Goal: Transaction & Acquisition: Purchase product/service

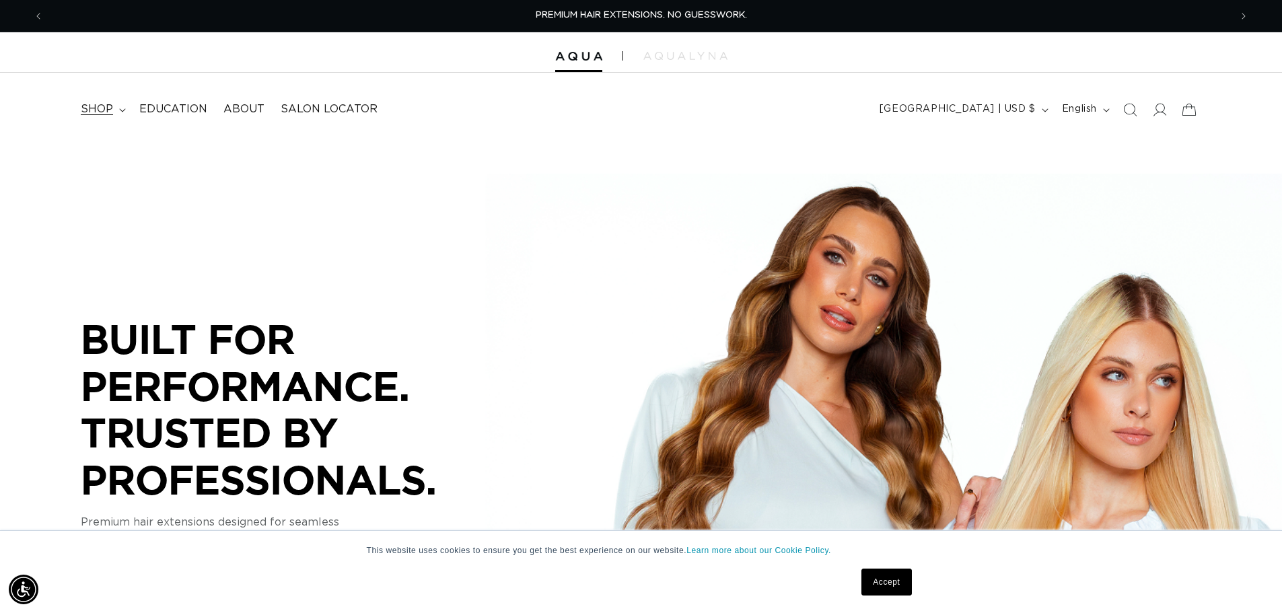
click at [79, 100] on summary "shop" at bounding box center [102, 109] width 59 height 30
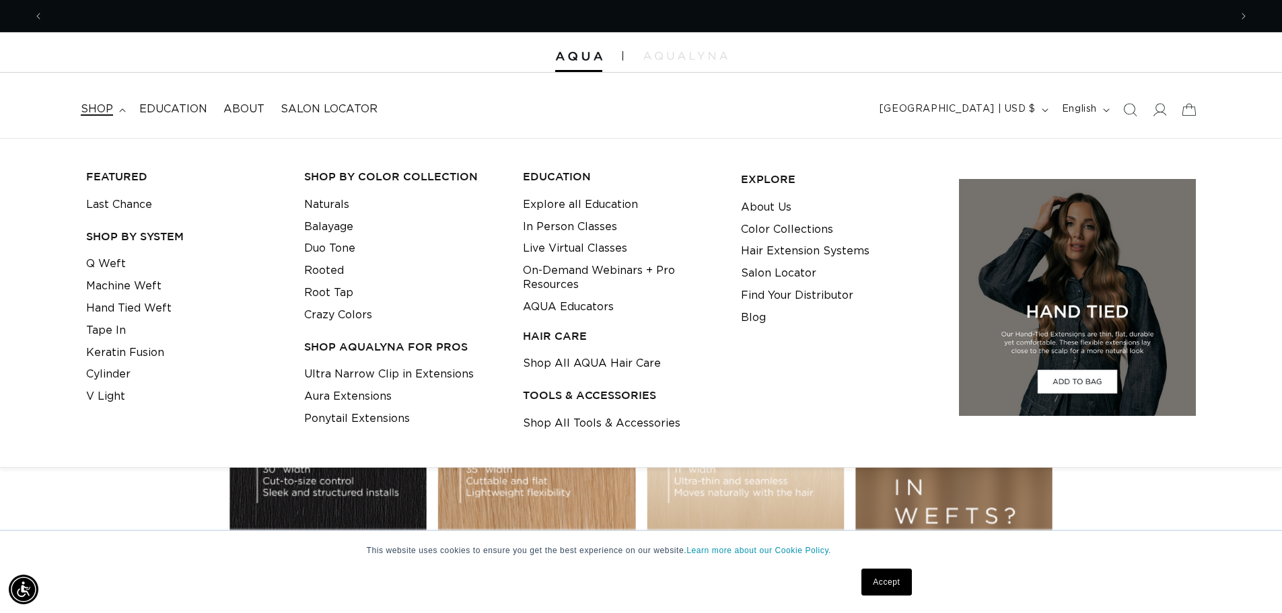
scroll to position [0, 1187]
click at [1138, 109] on span "Search" at bounding box center [1130, 110] width 30 height 30
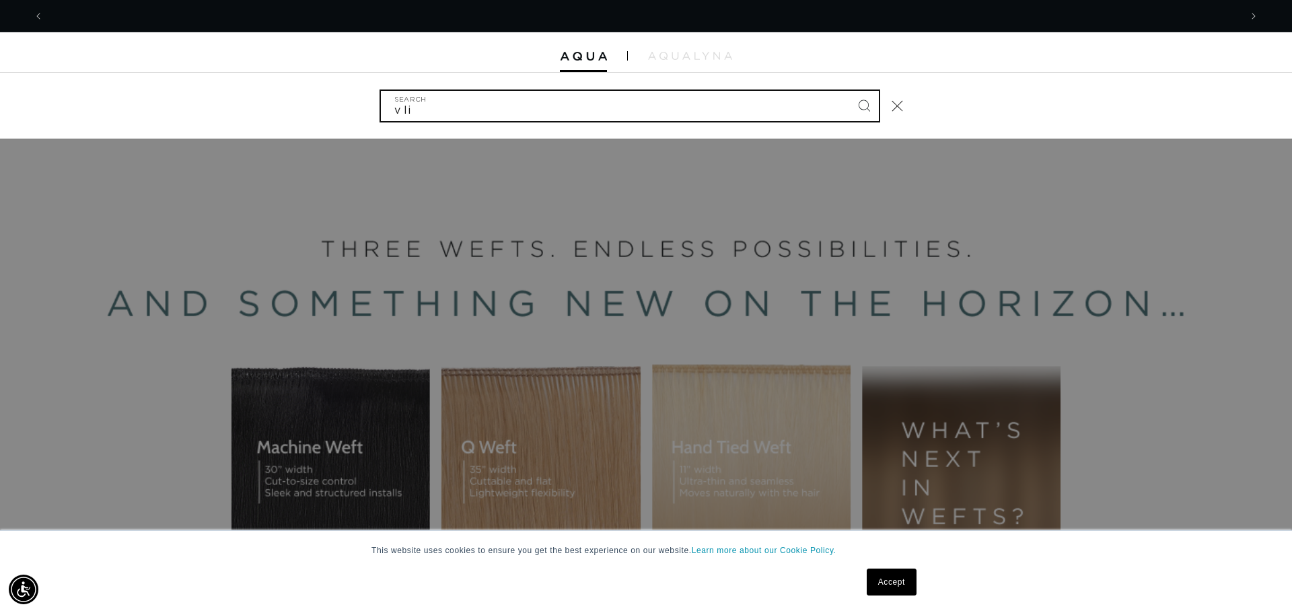
scroll to position [0, 2394]
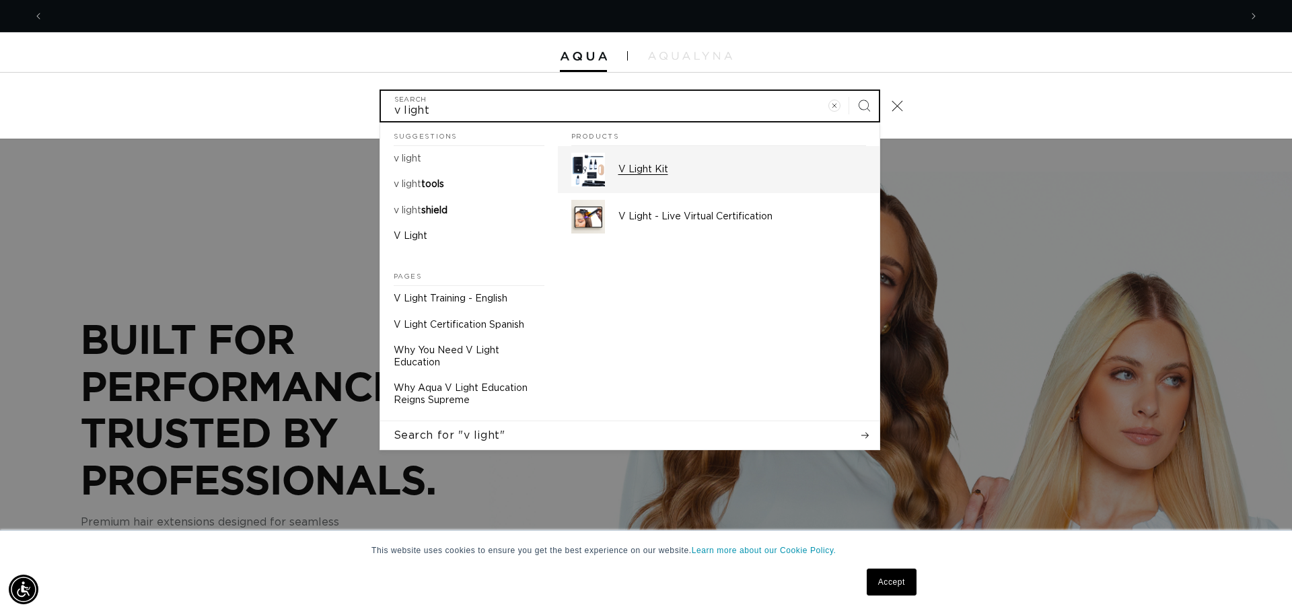
type input "v light"
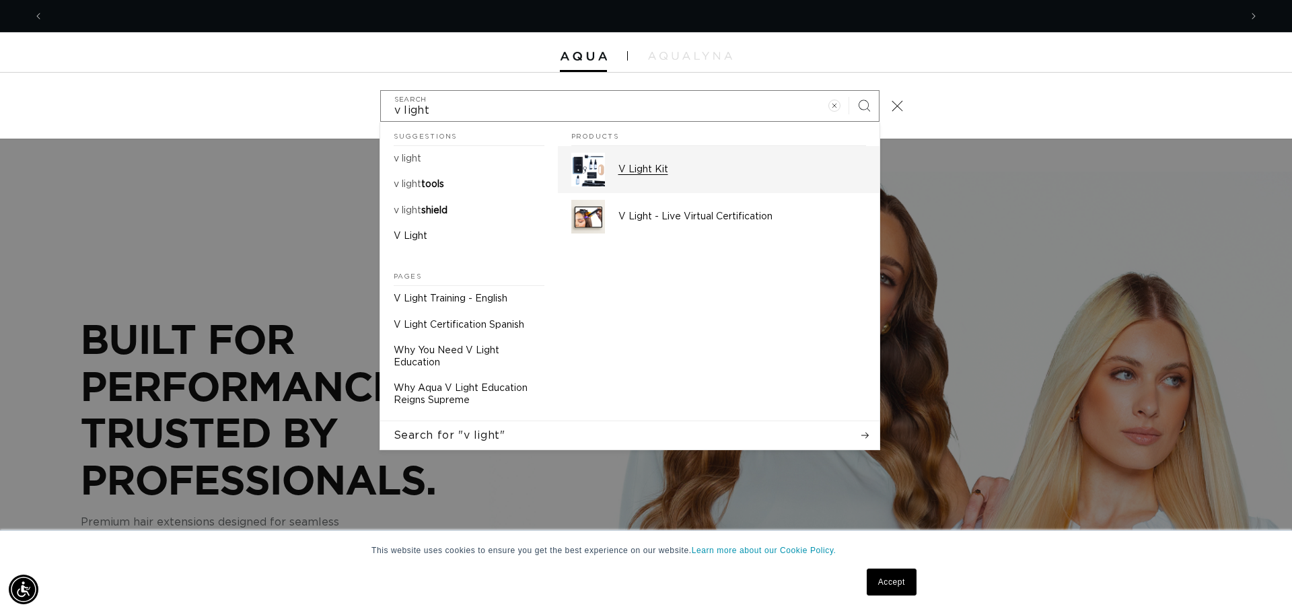
click at [712, 159] on div "V Light Kit" at bounding box center [743, 170] width 248 height 34
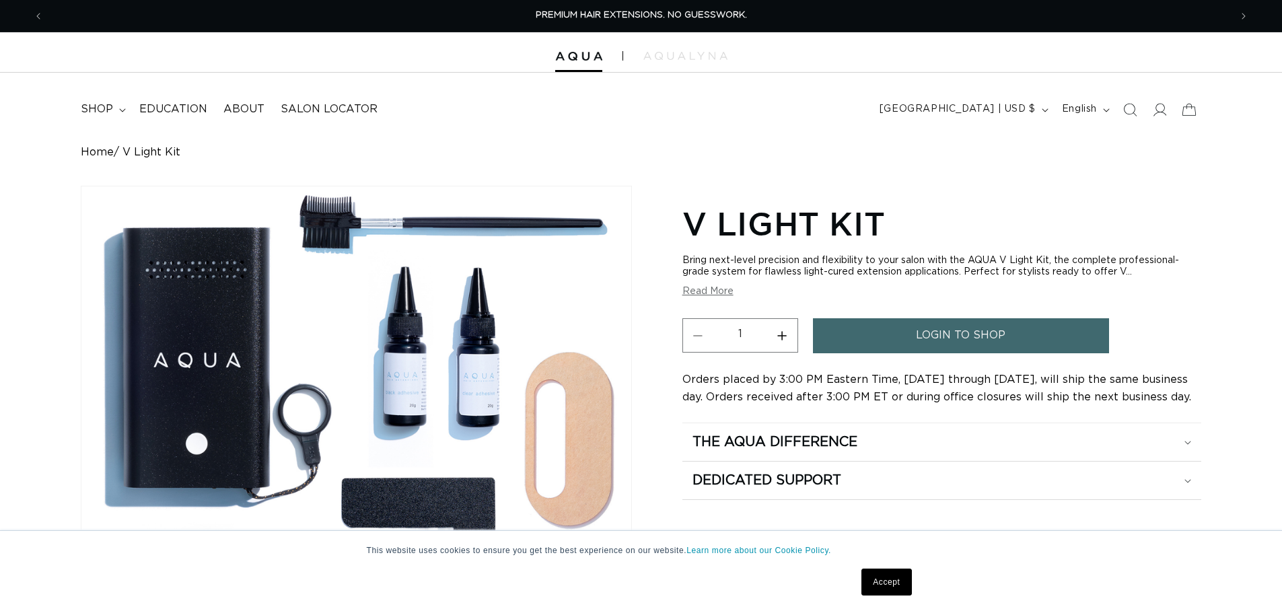
click at [948, 347] on span "login to shop" at bounding box center [961, 335] width 90 height 34
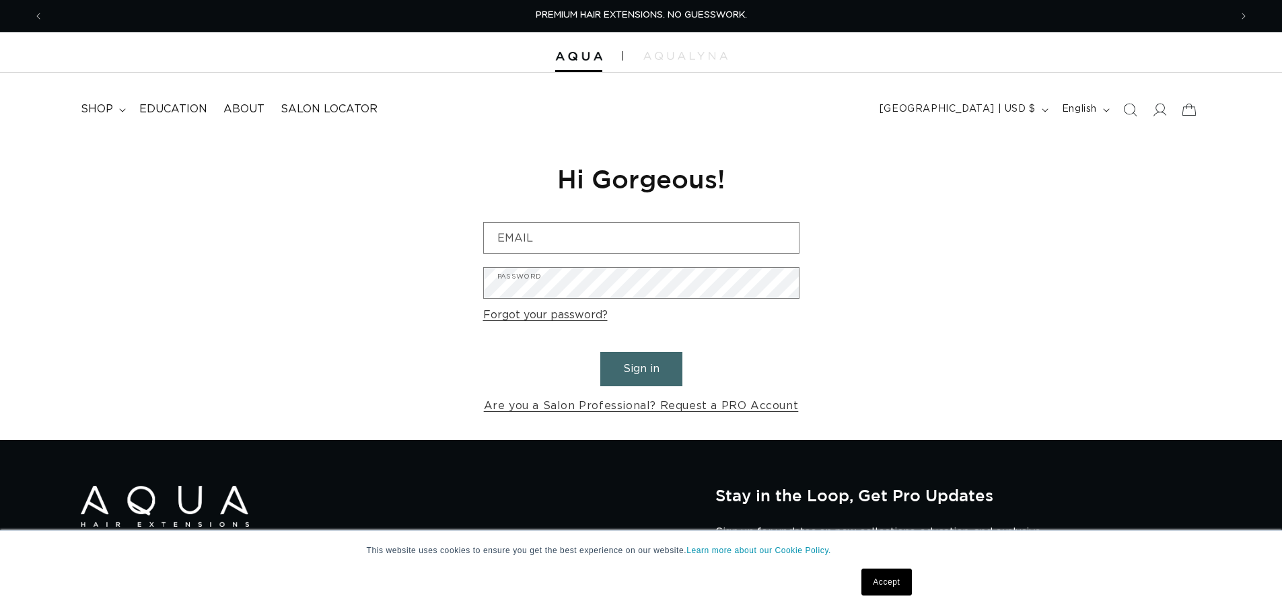
click at [512, 219] on div "Reset your password We will send you an email to reset your password Email Subm…" at bounding box center [641, 289] width 337 height 302
click at [512, 236] on input "Email" at bounding box center [641, 238] width 315 height 30
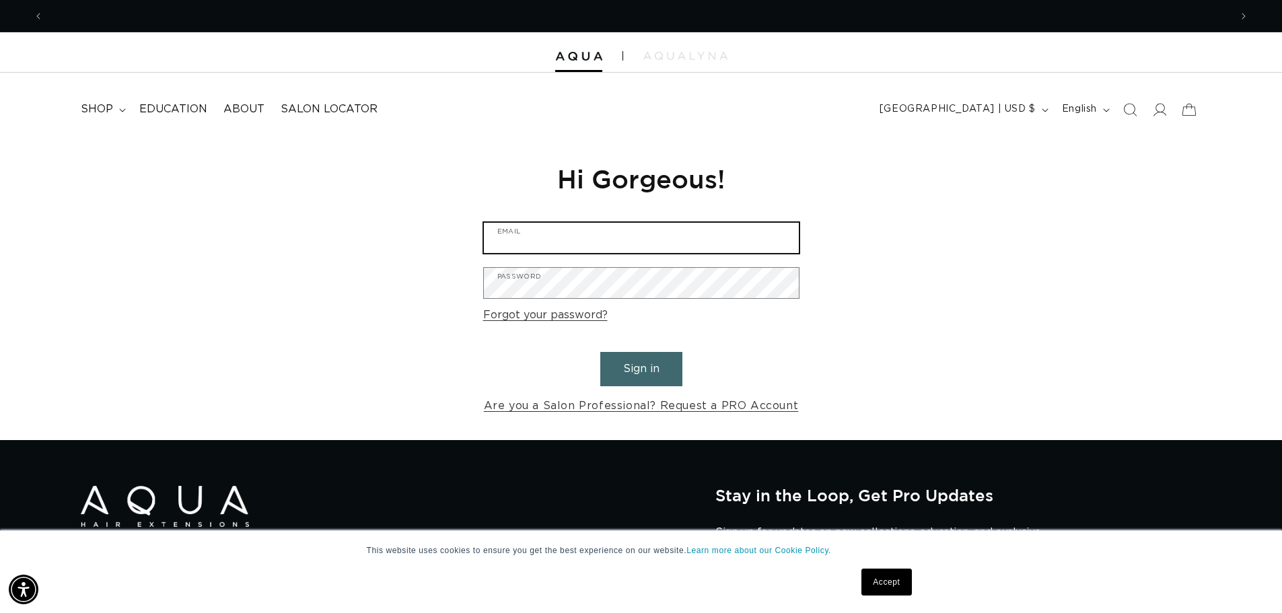
scroll to position [0, 1187]
click at [742, 248] on input "Email" at bounding box center [641, 238] width 315 height 30
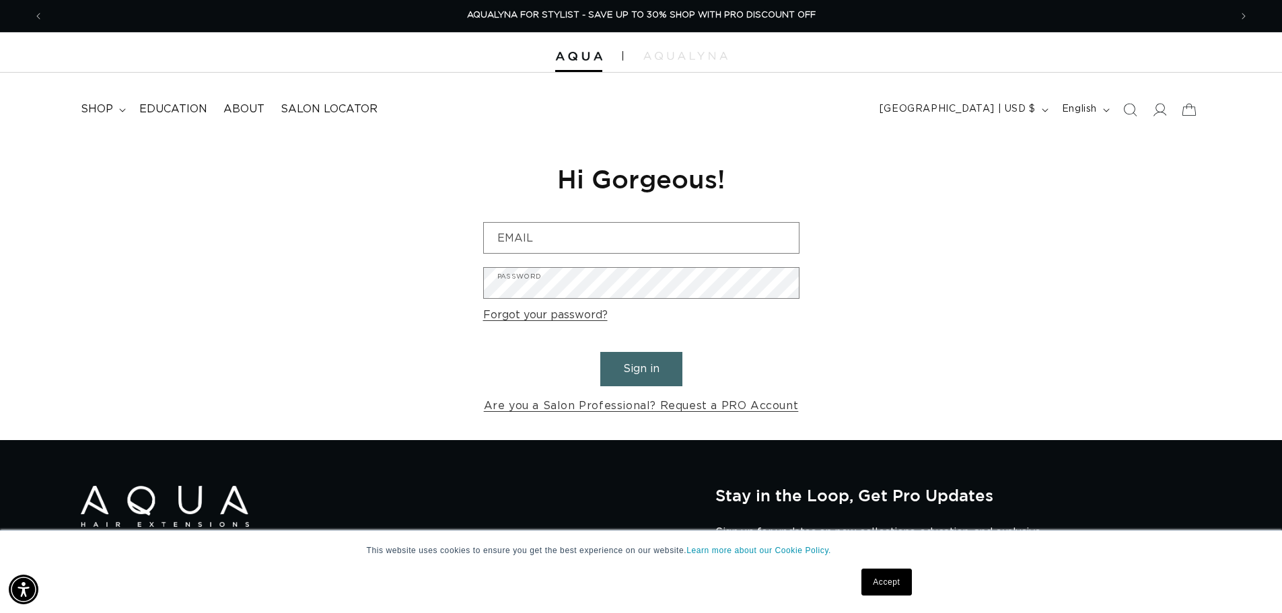
click at [779, 221] on div "Reset your password We will send you an email to reset your password Email Subm…" at bounding box center [641, 289] width 337 height 302
click at [755, 238] on input "Email" at bounding box center [641, 238] width 315 height 30
click at [429, 155] on div "Reset your password We will send you an email to reset your password Email Subm…" at bounding box center [641, 289] width 1282 height 302
